Goal: Find specific page/section

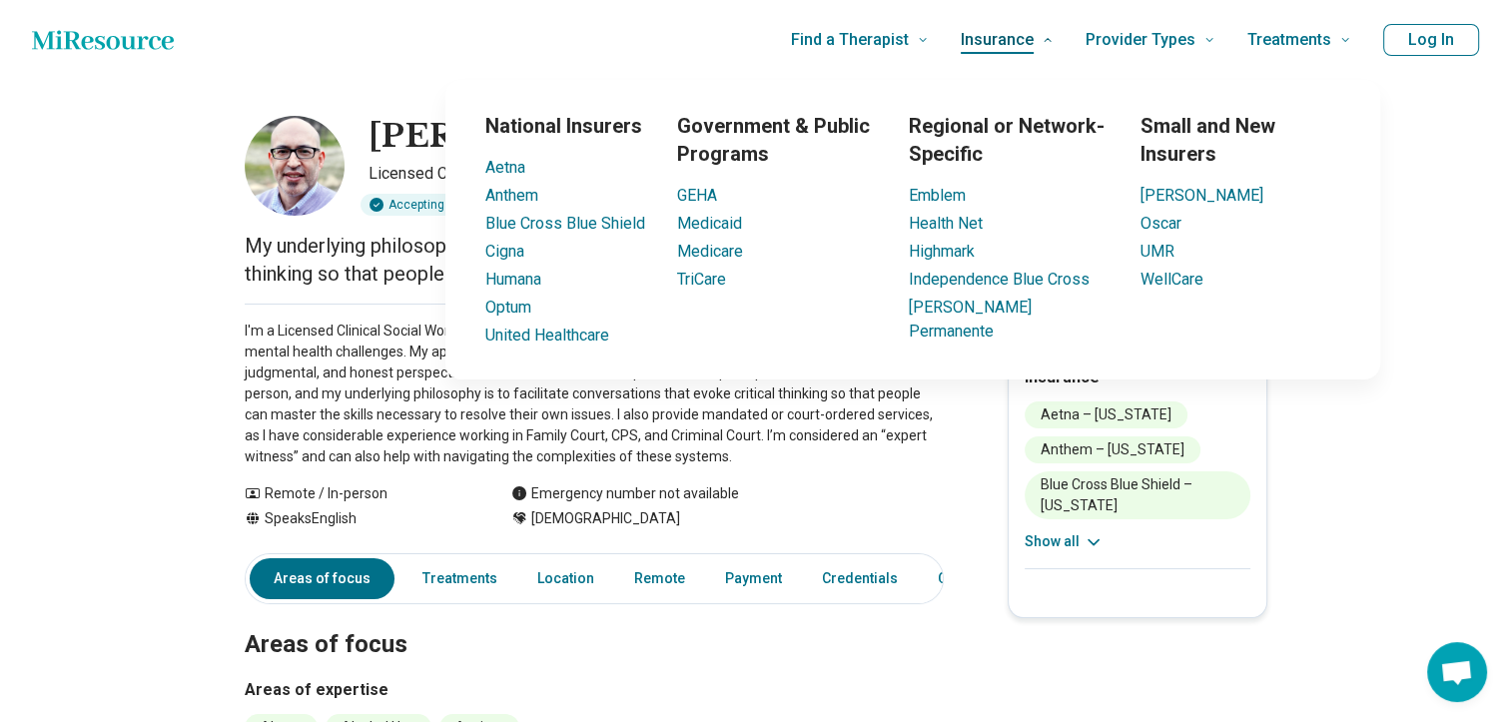
click at [1054, 46] on icon at bounding box center [1048, 40] width 12 height 12
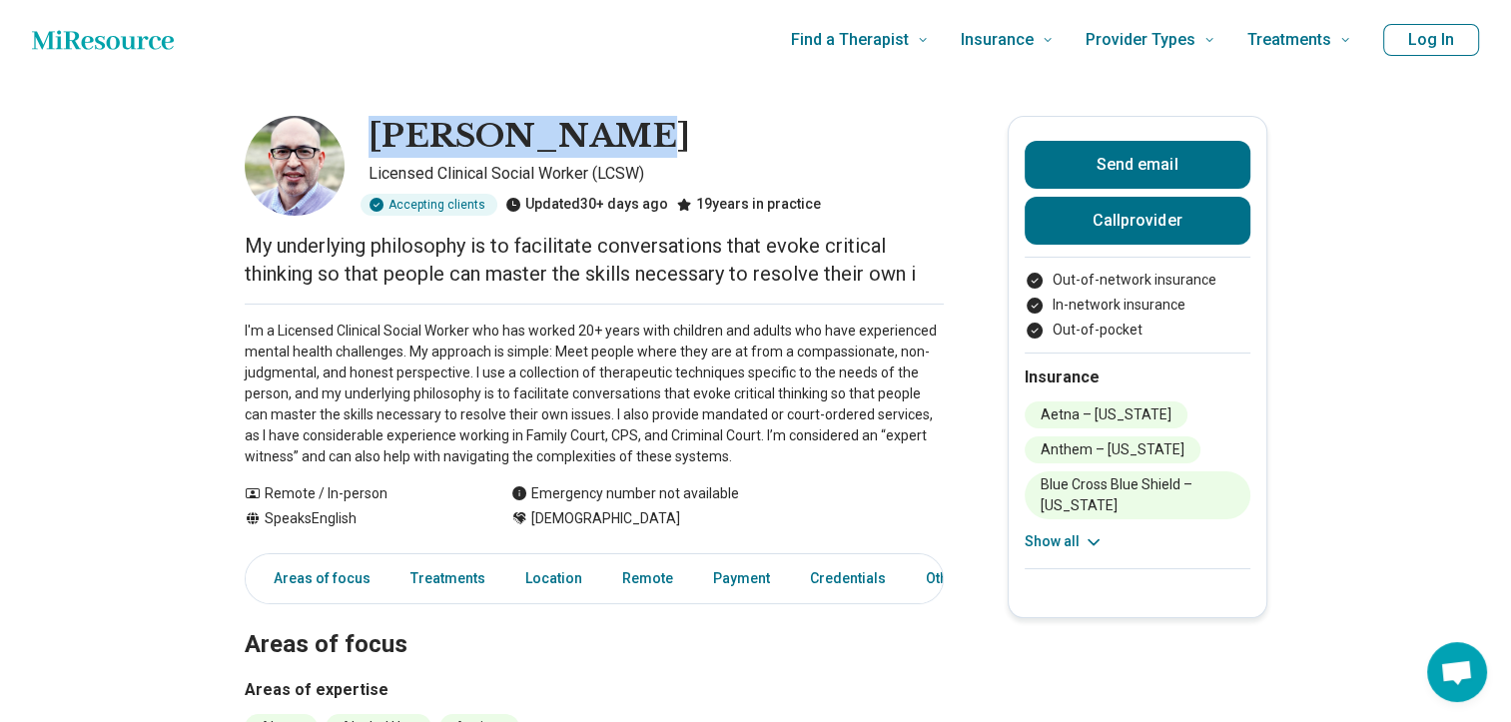
drag, startPoint x: 380, startPoint y: 131, endPoint x: 583, endPoint y: 122, distance: 204.0
click at [583, 122] on h1 "[PERSON_NAME]" at bounding box center [530, 137] width 322 height 42
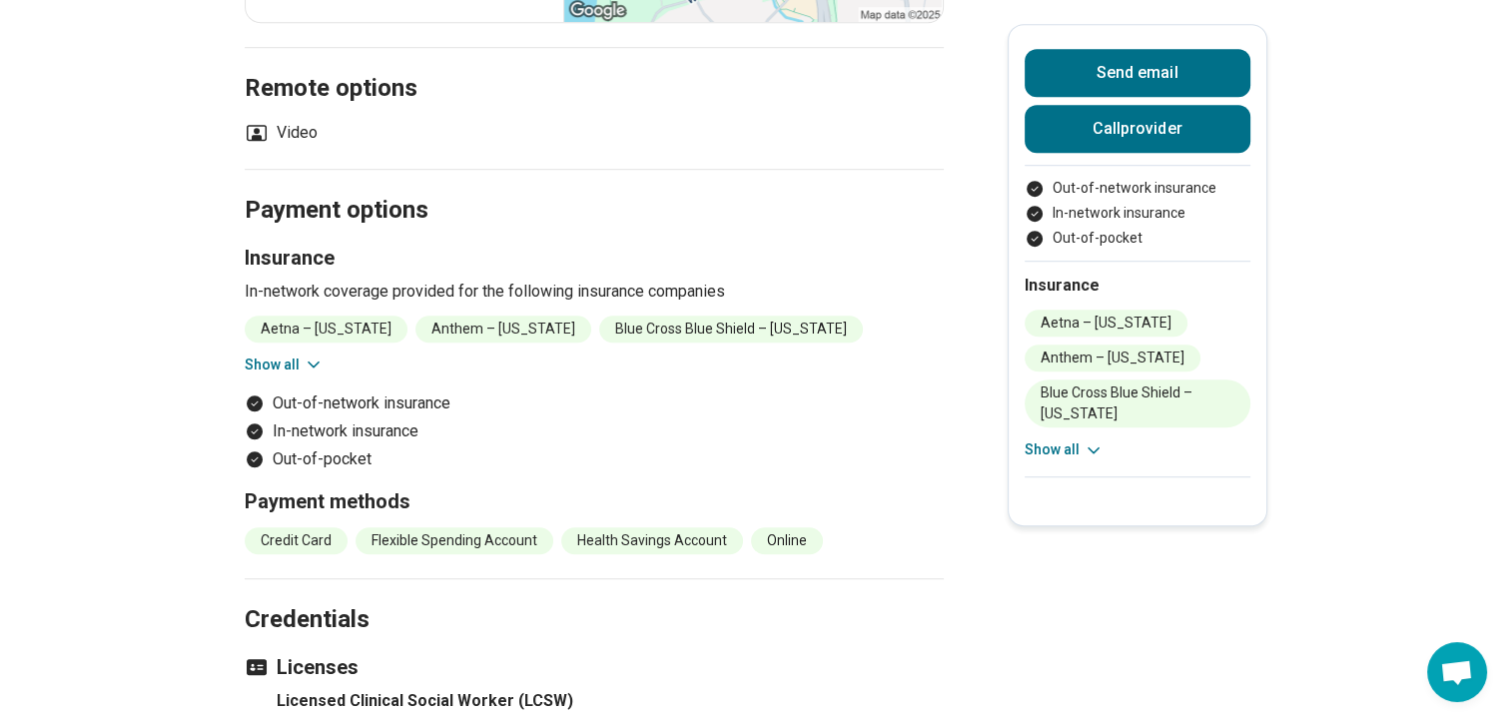
scroll to position [1129, 0]
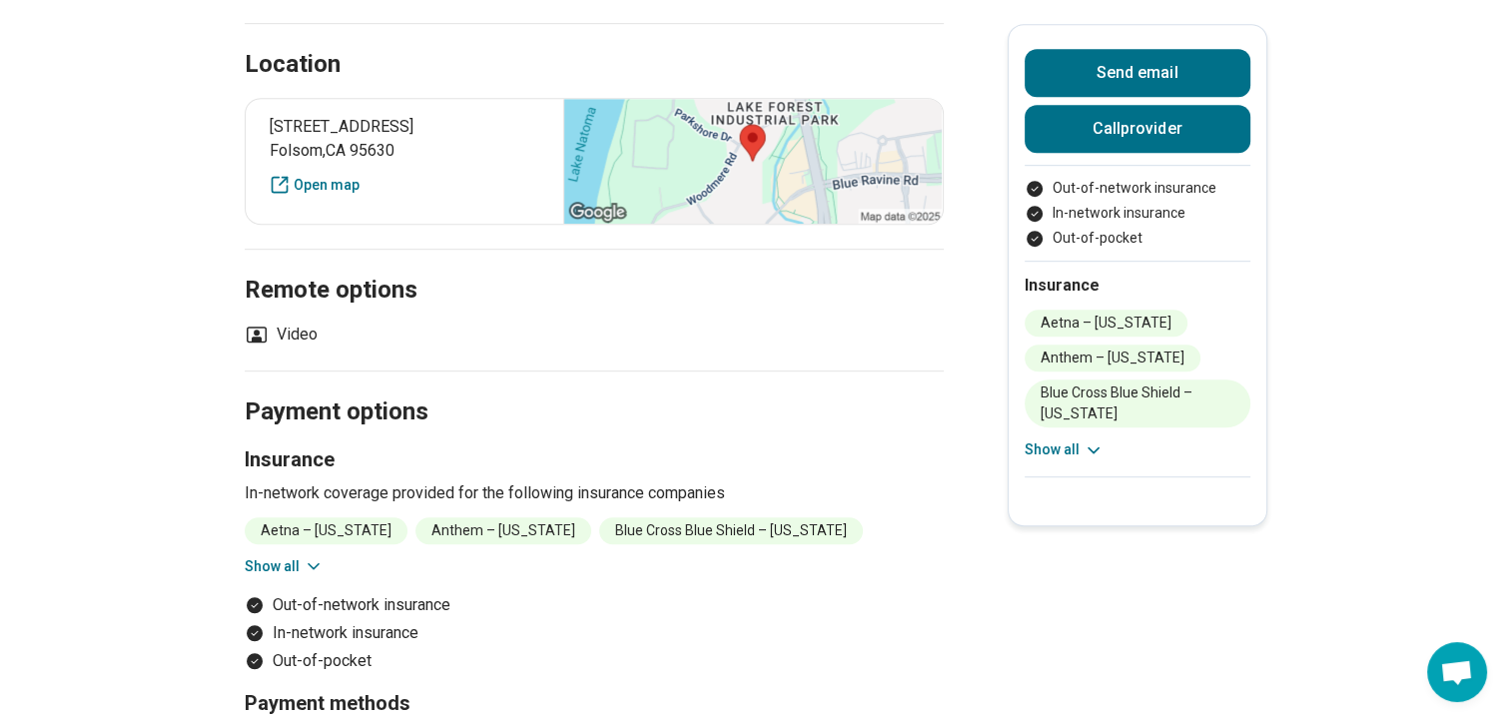
click at [1099, 453] on icon at bounding box center [1094, 451] width 20 height 20
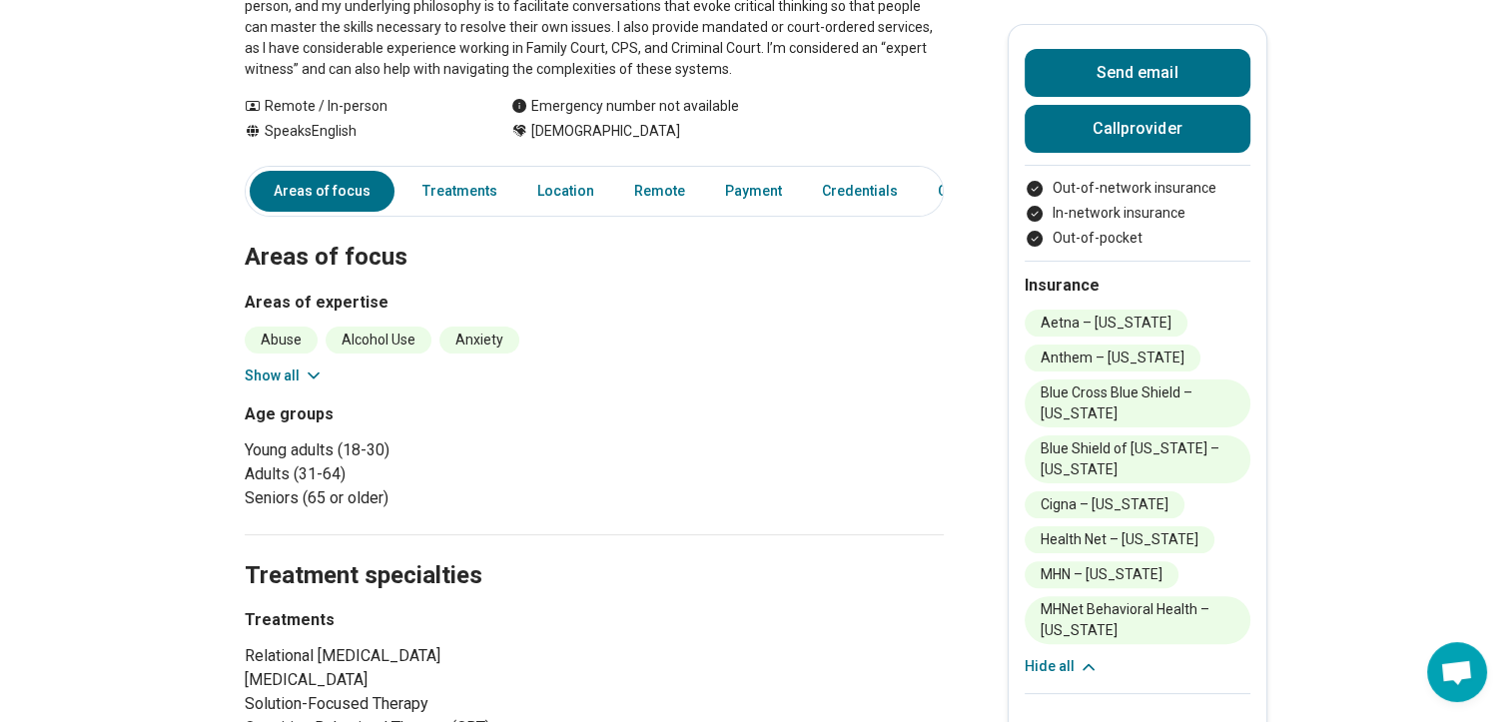
scroll to position [400, 0]
